Goal: Check status

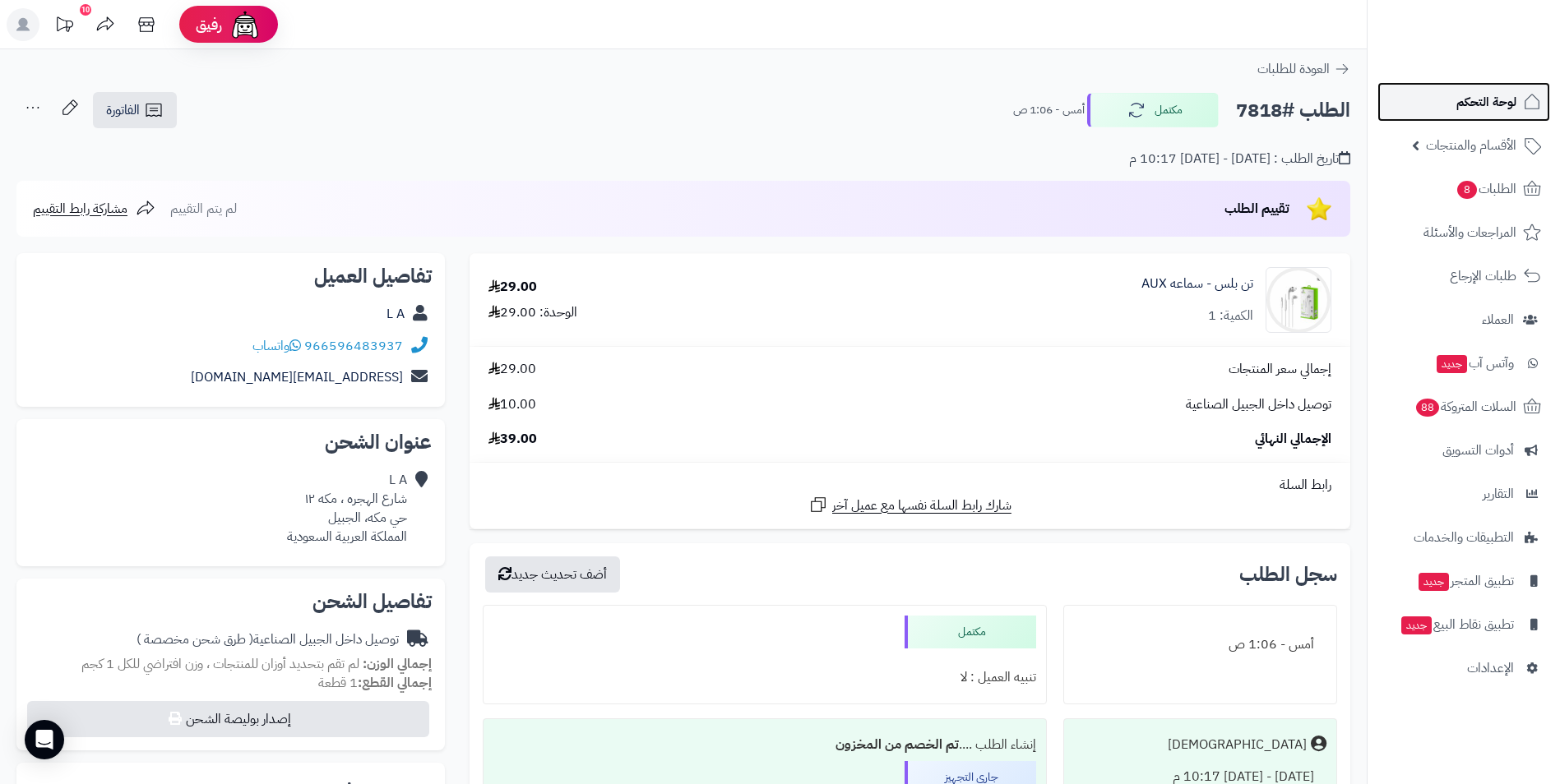
click at [1531, 107] on icon at bounding box center [1532, 101] width 20 height 20
